Goal: Information Seeking & Learning: Stay updated

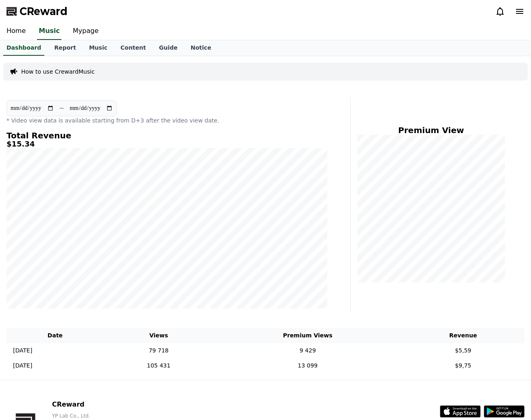
click at [220, 125] on div "**********" at bounding box center [167, 204] width 328 height 215
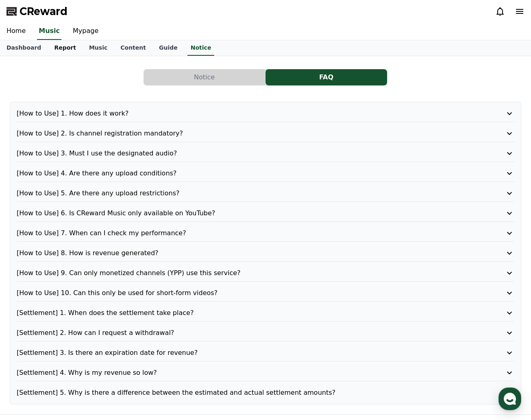
click at [54, 51] on link "Report" at bounding box center [65, 47] width 35 height 15
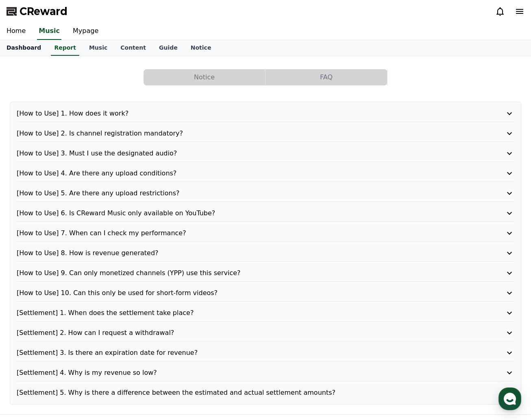
click at [28, 49] on link "Dashboard" at bounding box center [24, 47] width 48 height 15
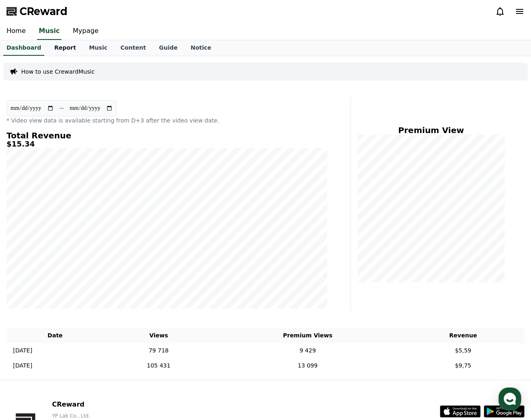
click at [59, 48] on link "Report" at bounding box center [65, 47] width 35 height 15
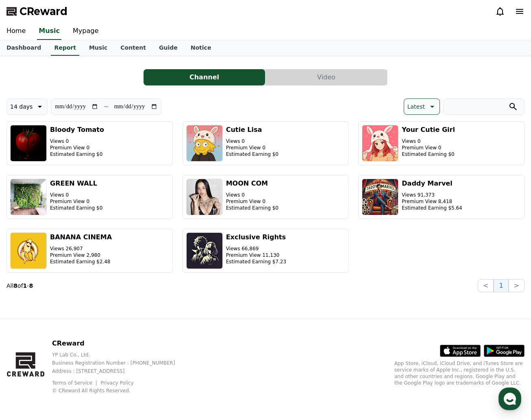
click at [519, 13] on icon at bounding box center [519, 11] width 7 height 5
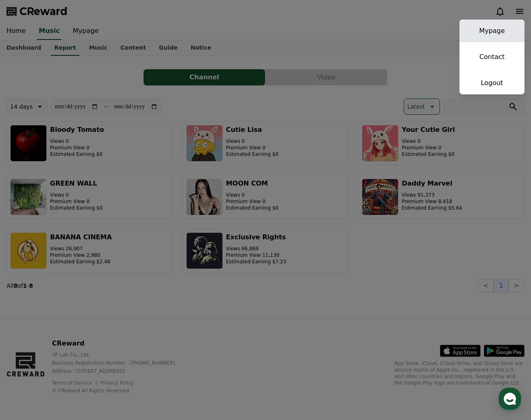
click at [498, 31] on link "Mypage" at bounding box center [492, 31] width 65 height 23
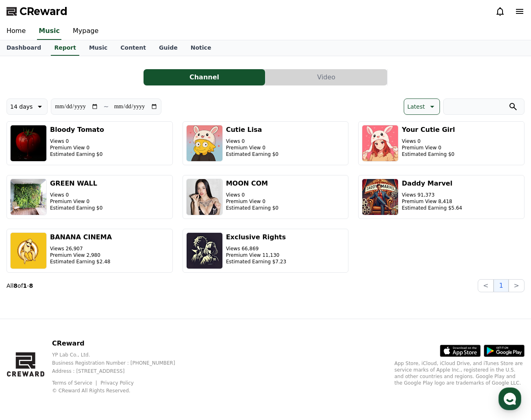
select select "**********"
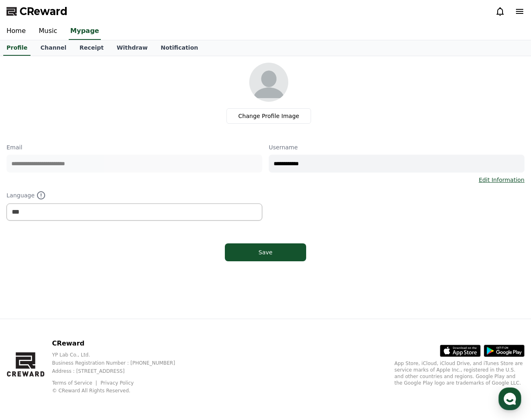
click at [525, 13] on icon at bounding box center [520, 12] width 10 height 10
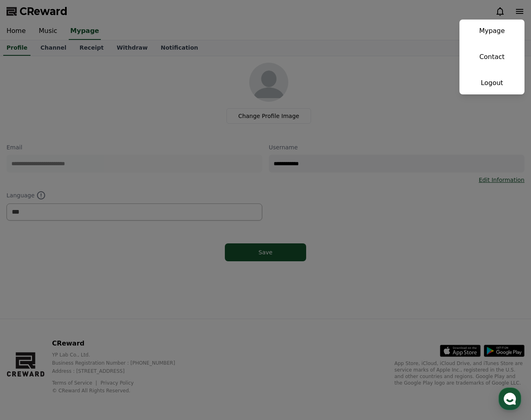
click at [402, 33] on button "close" at bounding box center [265, 210] width 531 height 420
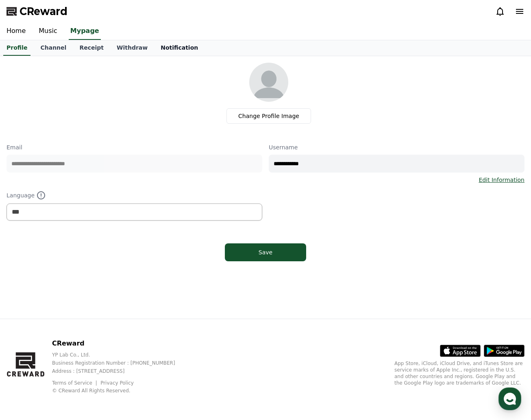
click at [163, 48] on link "Notification" at bounding box center [179, 47] width 50 height 15
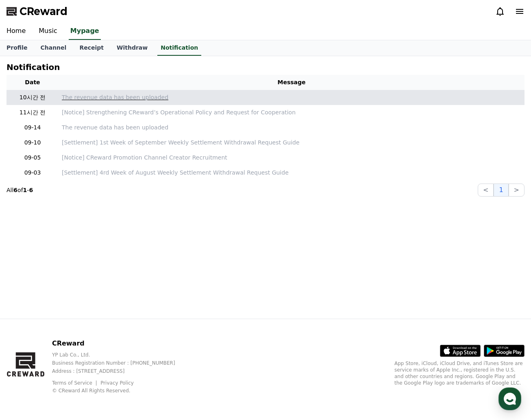
click at [115, 99] on p "The revenue data has been uploaded" at bounding box center [292, 97] width 460 height 9
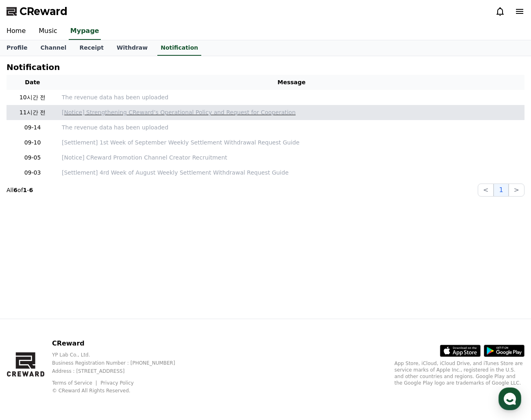
click at [109, 114] on p "[Notice] Strengthening CReward’s Operational Policy and Request for Cooperation" at bounding box center [292, 112] width 460 height 9
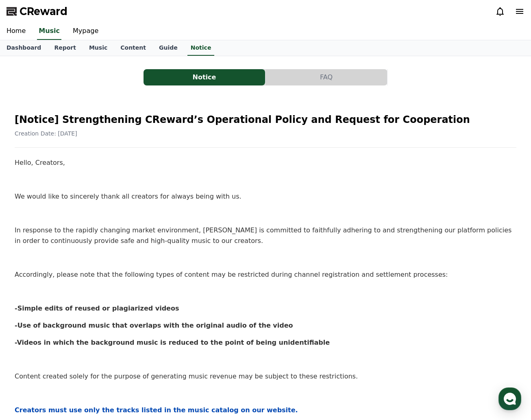
click at [326, 74] on button "FAQ" at bounding box center [327, 77] width 122 height 16
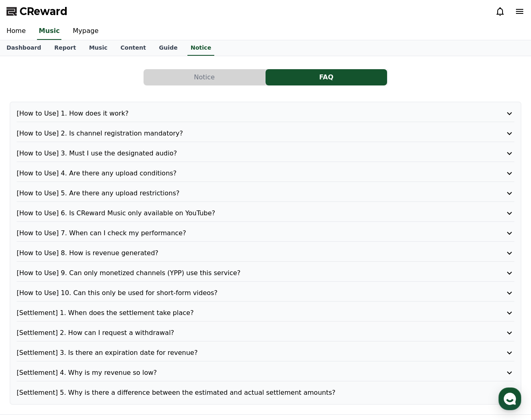
click at [230, 72] on button "Notice" at bounding box center [205, 77] width 122 height 16
click at [212, 74] on button "Notice" at bounding box center [205, 77] width 122 height 16
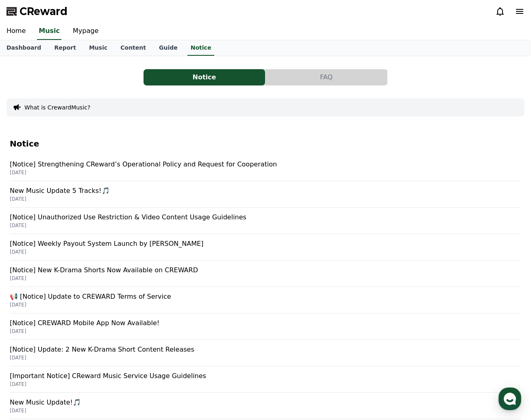
click at [112, 168] on p "[Notice] Strengthening CReward’s Operational Policy and Request for Cooperation" at bounding box center [266, 165] width 512 height 10
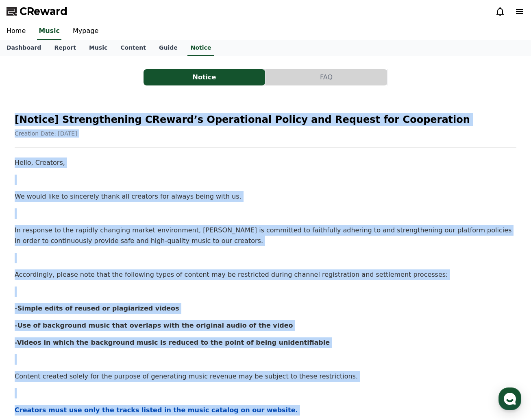
drag, startPoint x: 58, startPoint y: 289, endPoint x: 0, endPoint y: 120, distance: 178.5
click at [0, 120] on div "Notice FAQ [Notice] Strengthening CReward’s Operational Policy and Request for …" at bounding box center [265, 356] width 531 height 601
copy div "[Loremi] Dolorsitametc ADipisc’e Seddoeiusmo Tempor inc Utlabor etd Magnaaliqua…"
